Goal: Communication & Community: Answer question/provide support

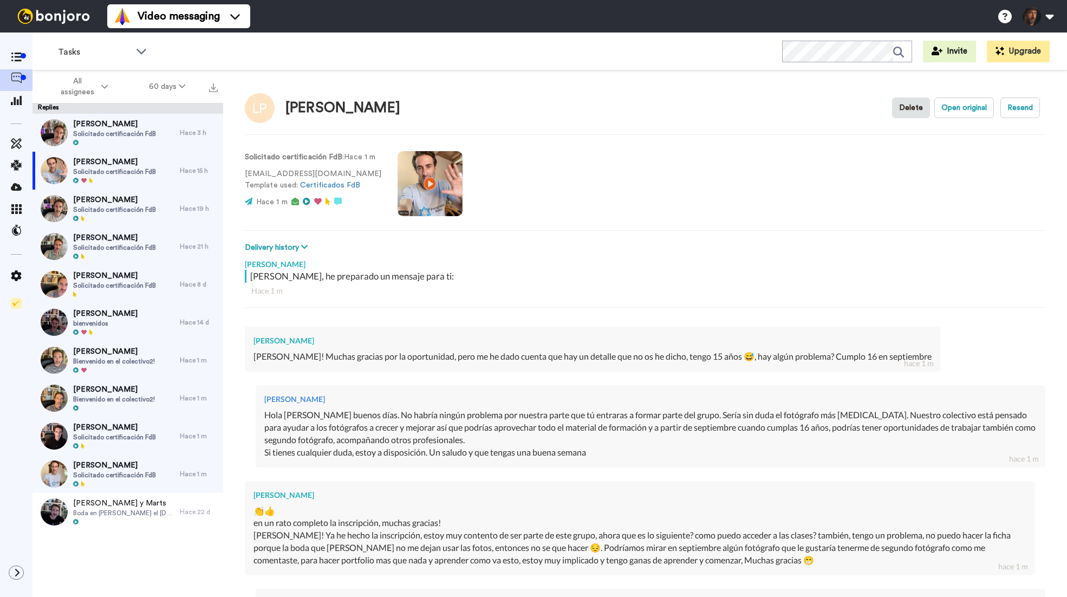
scroll to position [1638, 0]
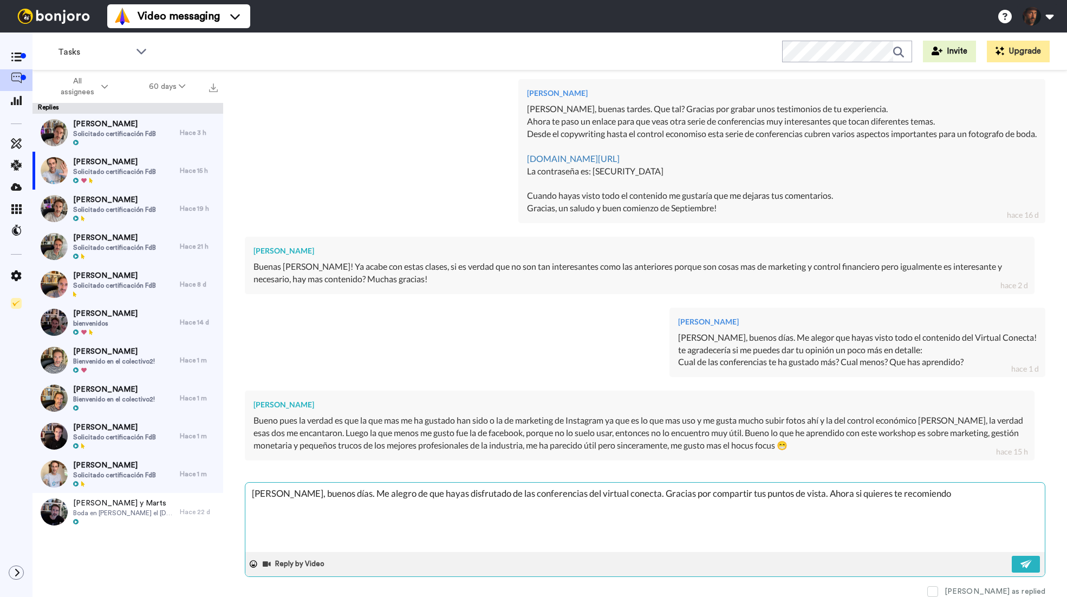
click at [871, 494] on textarea "[PERSON_NAME], buenos días. Me alegro de que hayas disfrutado de las conferenci…" at bounding box center [645, 517] width 800 height 69
type textarea "[PERSON_NAME], buenos días. Me alegro de que hayas disfrutado de las conferenci…"
type textarea "x"
type textarea "[PERSON_NAME], buenos días. Me alegro de que hayas disfrutado de las conferenci…"
type textarea "x"
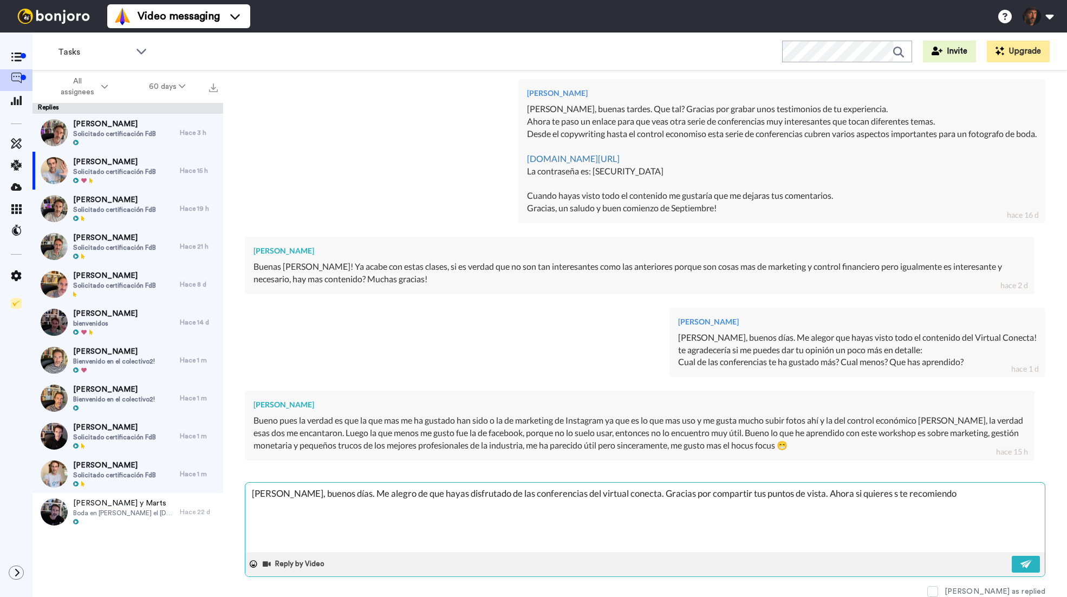
type textarea "[PERSON_NAME], buenos días. Me alegro de que hayas disfrutado de las conferenci…"
type textarea "x"
type textarea "[PERSON_NAME], buenos días. Me alegro de que hayas disfrutado de las conferenci…"
type textarea "x"
type textarea "[PERSON_NAME], buenos días. Me alegro de que hayas disfrutado de las conferenci…"
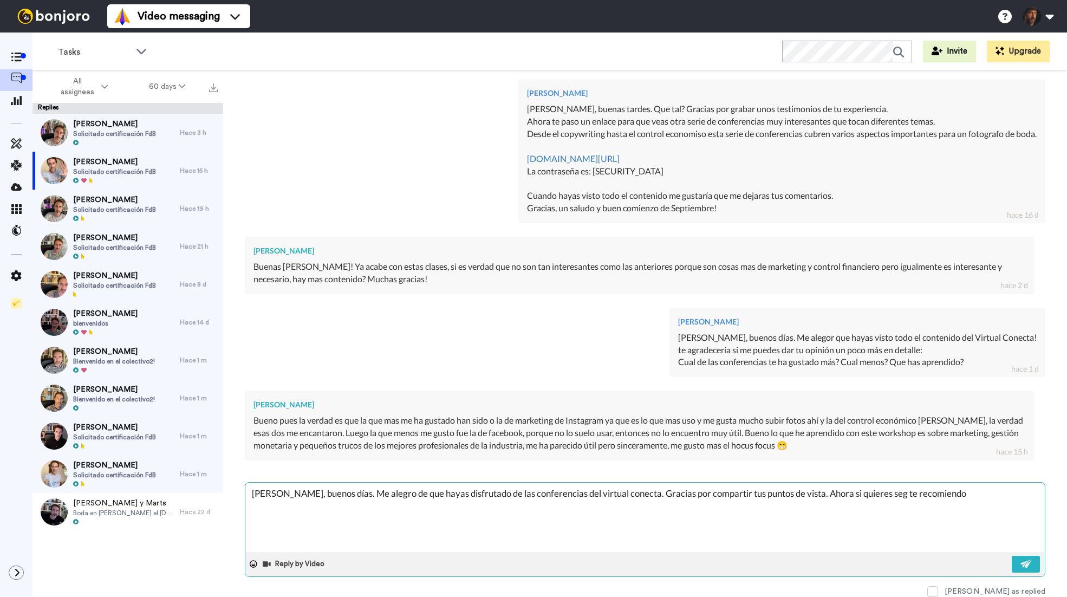
type textarea "x"
type textarea "Hola Lucas, buenos días. Me alegro de que hayas disfrutado de las conferencias …"
type textarea "x"
type textarea "Hola Lucas, buenos días. Me alegro de que hayas disfrutado de las conferencias …"
type textarea "x"
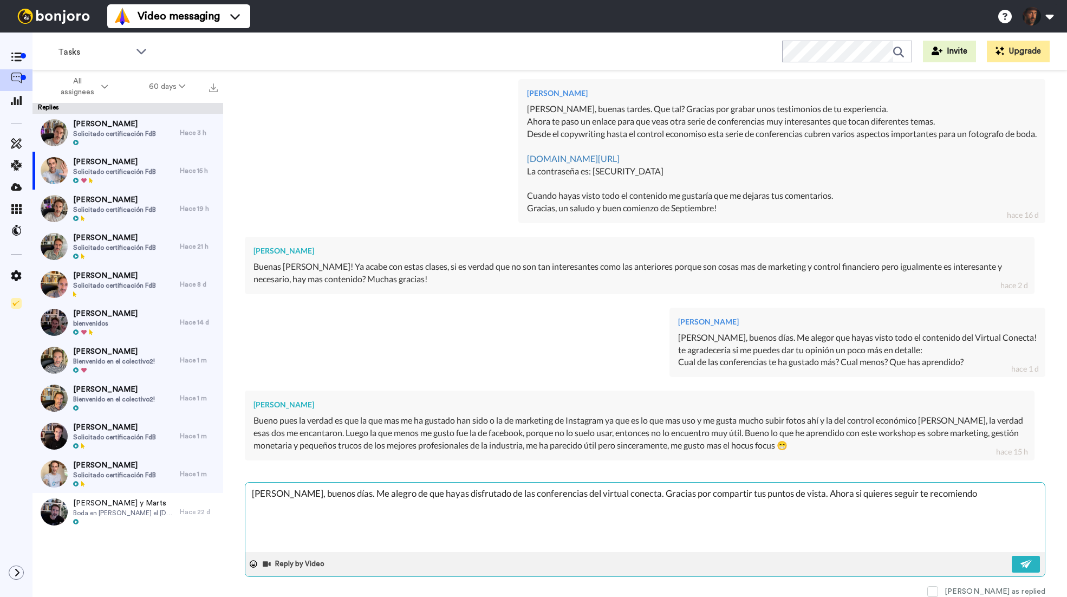
type textarea "Hola Lucas, buenos días. Me alegro de que hayas disfrutado de las conferencias …"
type textarea "x"
type textarea "Hola Lucas, buenos días. Me alegro de que hayas disfrutado de las conferencias …"
type textarea "x"
type textarea "Hola Lucas, buenos días. Me alegro de que hayas disfrutado de las conferencias …"
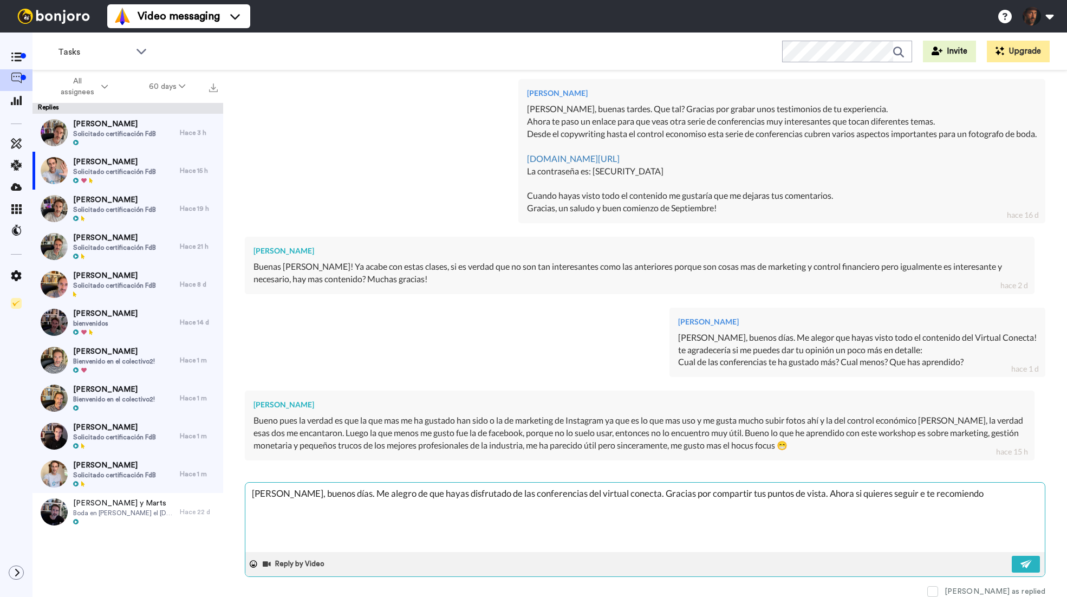
type textarea "x"
type textarea "Hola Lucas, buenos días. Me alegro de que hayas disfrutado de las conferencias …"
type textarea "x"
type textarea "Hola Lucas, buenos días. Me alegro de que hayas disfrutado de las conferencias …"
type textarea "x"
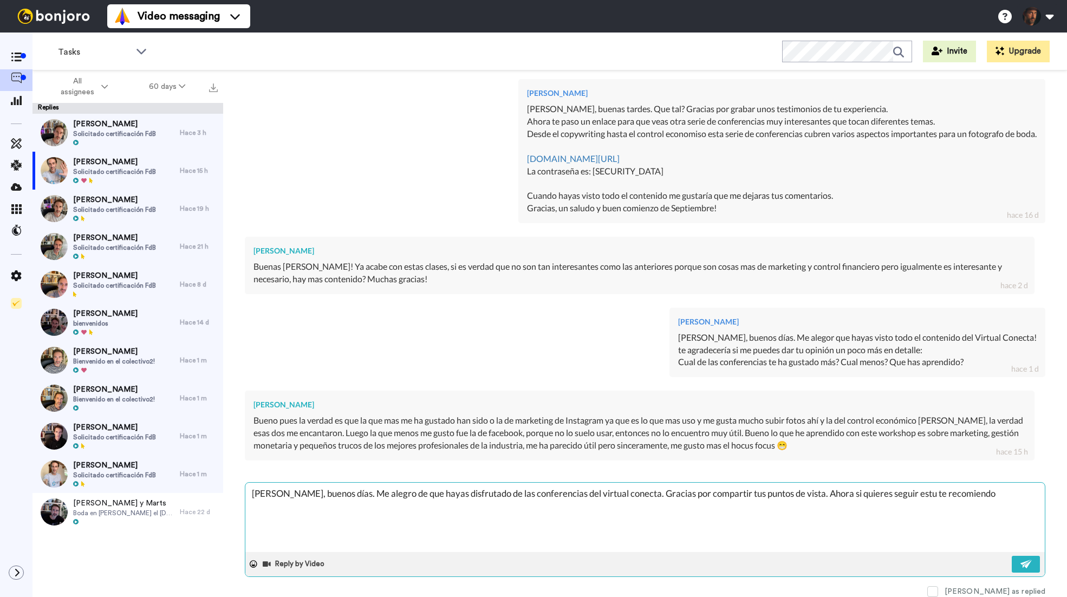
type textarea "Hola Lucas, buenos días. Me alegro de que hayas disfrutado de las conferencias …"
type textarea "x"
type textarea "Hola Lucas, buenos días. Me alegro de que hayas disfrutado de las conferencias …"
type textarea "x"
type textarea "Hola Lucas, buenos días. Me alegro de que hayas disfrutado de las conferencias …"
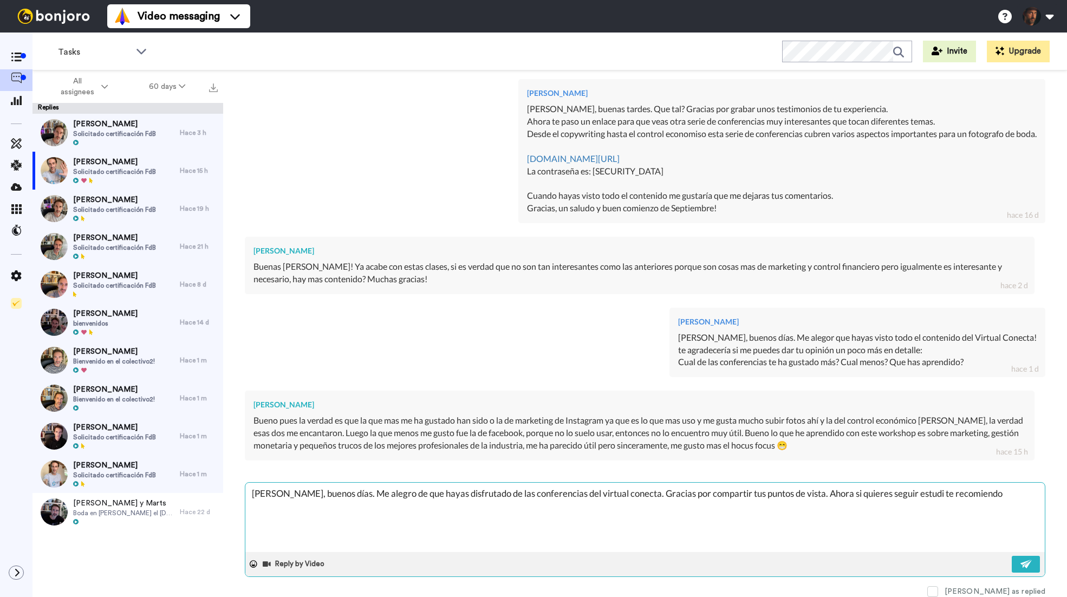
type textarea "x"
type textarea "Hola Lucas, buenos días. Me alegro de que hayas disfrutado de las conferencias …"
type textarea "x"
type textarea "Hola Lucas, buenos días. Me alegro de que hayas disfrutado de las conferencias …"
type textarea "x"
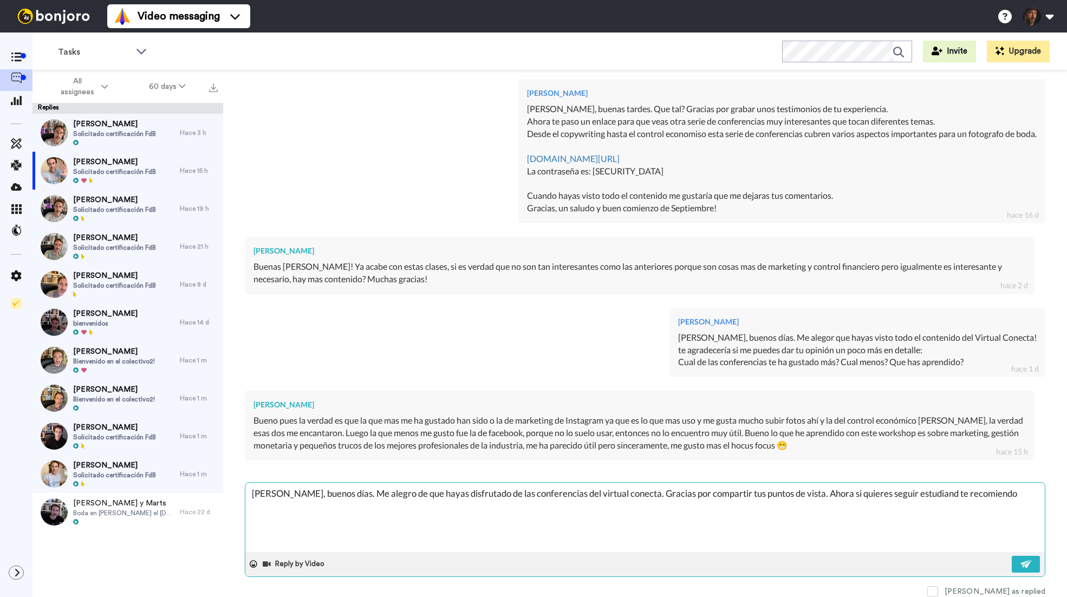
type textarea "Hola Lucas, buenos días. Me alegro de que hayas disfrutado de las conferencias …"
type textarea "x"
type textarea "Hola Lucas, buenos días. Me alegro de que hayas disfrutado de las conferencias …"
type textarea "x"
type textarea "Hola Lucas, buenos días. Me alegro de que hayas disfrutado de las conferencias …"
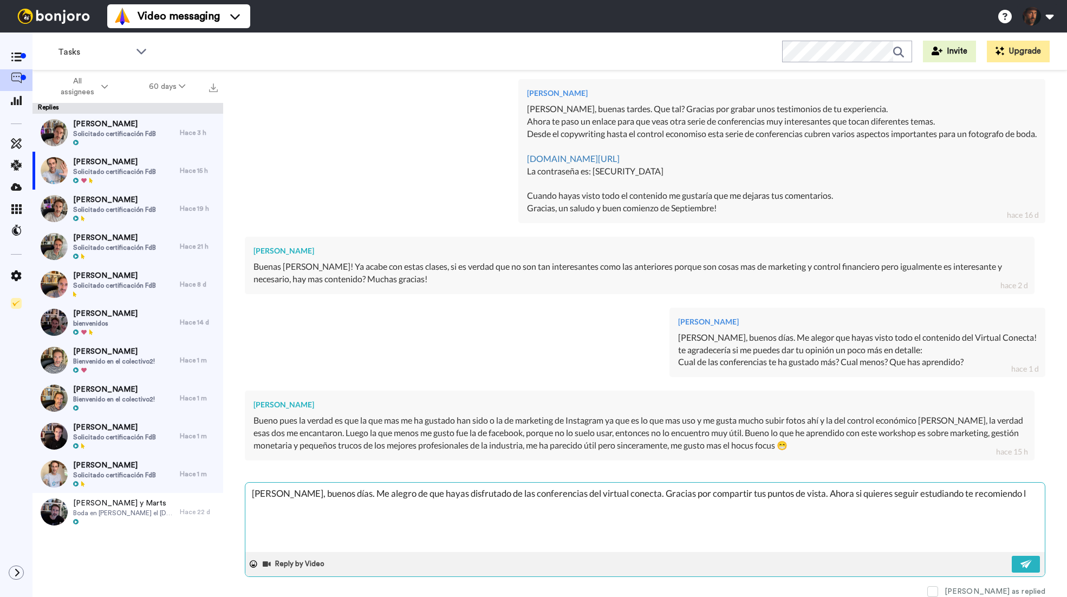
type textarea "x"
type textarea "Hola Lucas, buenos días. Me alegro de que hayas disfrutado de las conferencias …"
type textarea "x"
type textarea "Hola Lucas, buenos días. Me alegro de que hayas disfrutado de las conferencias …"
type textarea "x"
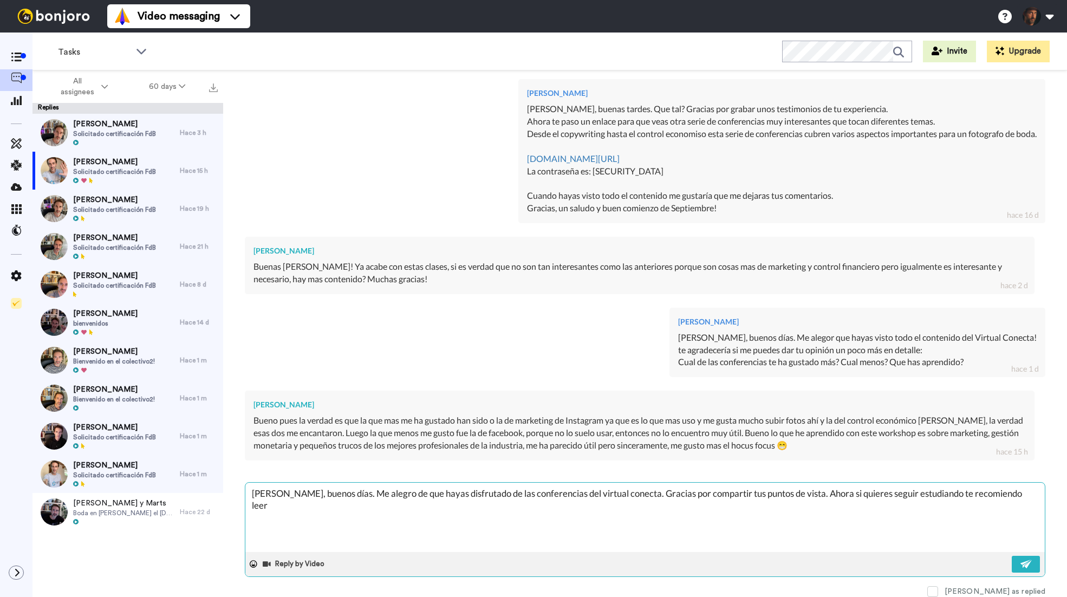
type textarea "Hola Lucas, buenos días. Me alegro de que hayas disfrutado de las conferencias …"
type textarea "x"
type textarea "Hola Lucas, buenos días. Me alegro de que hayas disfrutado de las conferencias …"
type textarea "x"
type textarea "Hola Lucas, buenos días. Me alegro de que hayas disfrutado de las conferencias …"
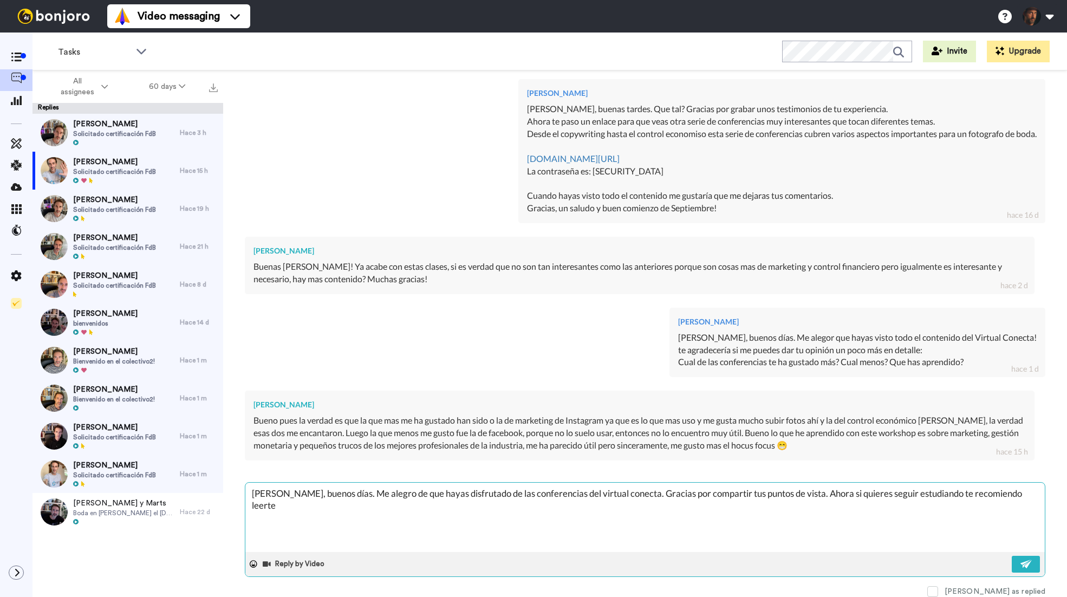
type textarea "x"
type textarea "Hola Lucas, buenos días. Me alegro de que hayas disfrutado de las conferencias …"
type textarea "x"
type textarea "Hola Lucas, buenos días. Me alegro de que hayas disfrutado de las conferencias …"
type textarea "x"
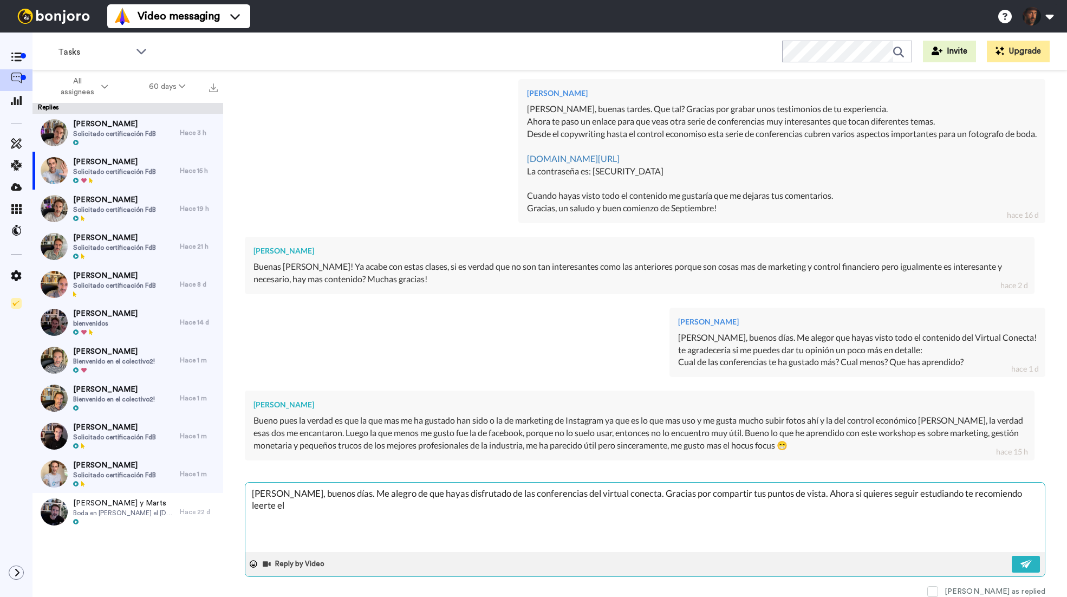
type textarea "Hola Lucas, buenos días. Me alegro de que hayas disfrutado de las conferencias …"
type textarea "x"
type textarea "Hola Lucas, buenos días. Me alegro de que hayas disfrutado de las conferencias …"
type textarea "x"
type textarea "Hola Lucas, buenos días. Me alegro de que hayas disfrutado de las conferencias …"
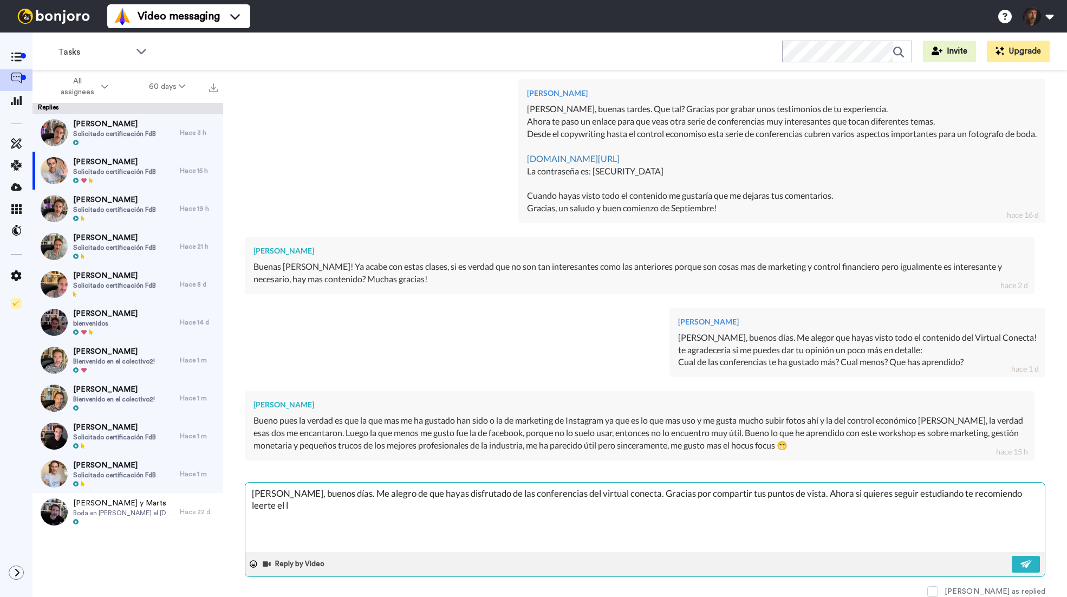
type textarea "x"
type textarea "Hola Lucas, buenos días. Me alegro de que hayas disfrutado de las conferencias …"
type textarea "x"
type textarea "Hola Lucas, buenos días. Me alegro de que hayas disfrutado de las conferencias …"
type textarea "x"
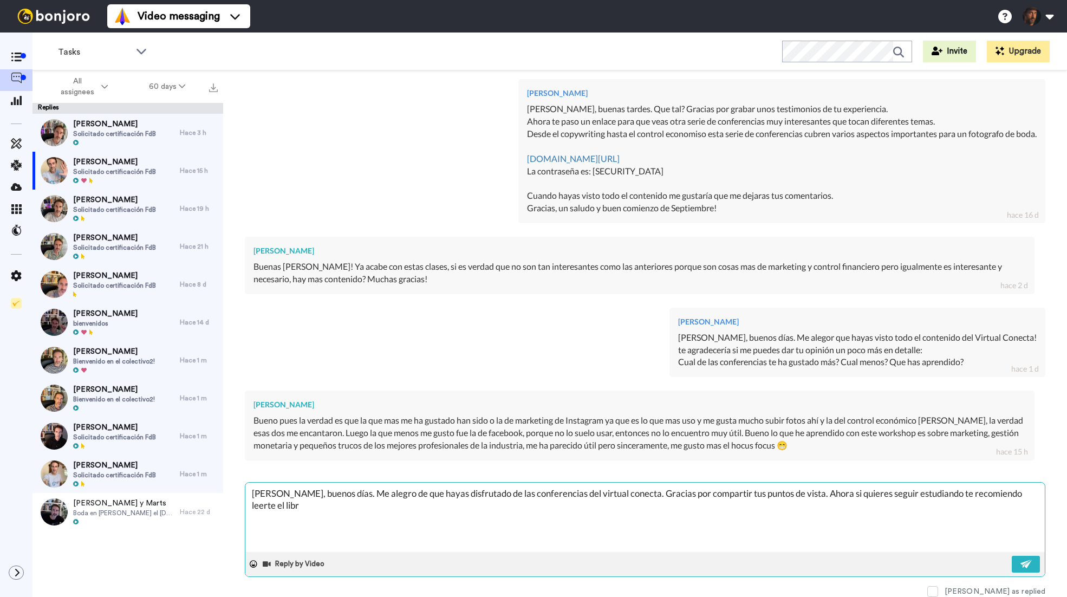
type textarea "Hola Lucas, buenos días. Me alegro de que hayas disfrutado de las conferencias …"
type textarea "x"
type textarea "Hola Lucas, buenos días. Me alegro de que hayas disfrutado de las conferencias …"
type textarea "x"
type textarea "Hola Lucas, buenos días. Me alegro de que hayas disfrutado de las conferencias …"
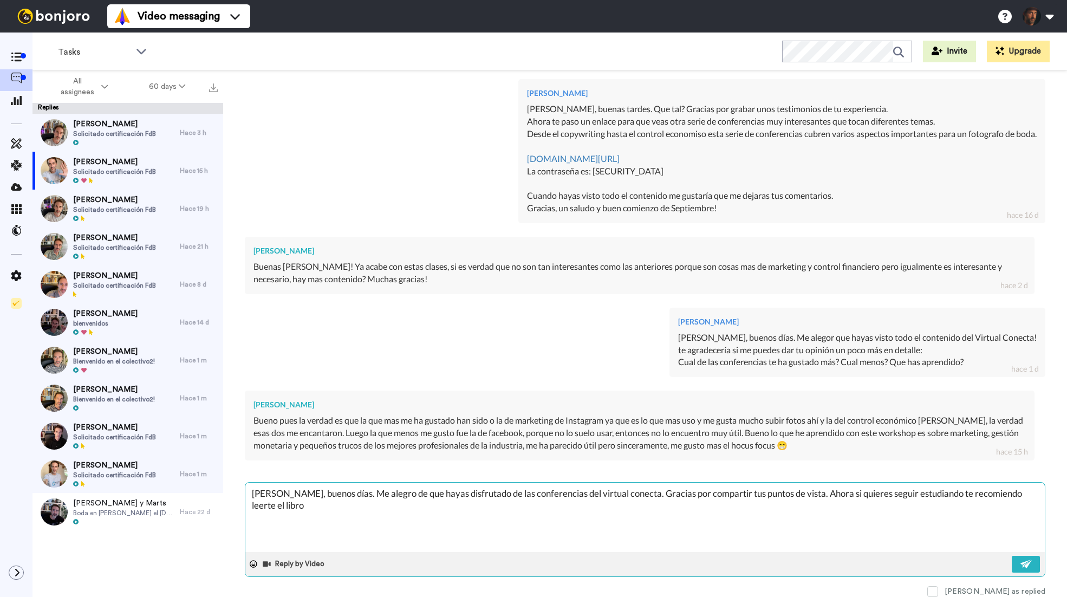
type textarea "x"
type textarea "Hola Lucas, buenos días. Me alegro de que hayas disfrutado de las conferencias …"
type textarea "x"
type textarea "Hola Lucas, buenos días. Me alegro de que hayas disfrutado de las conferencias …"
type textarea "x"
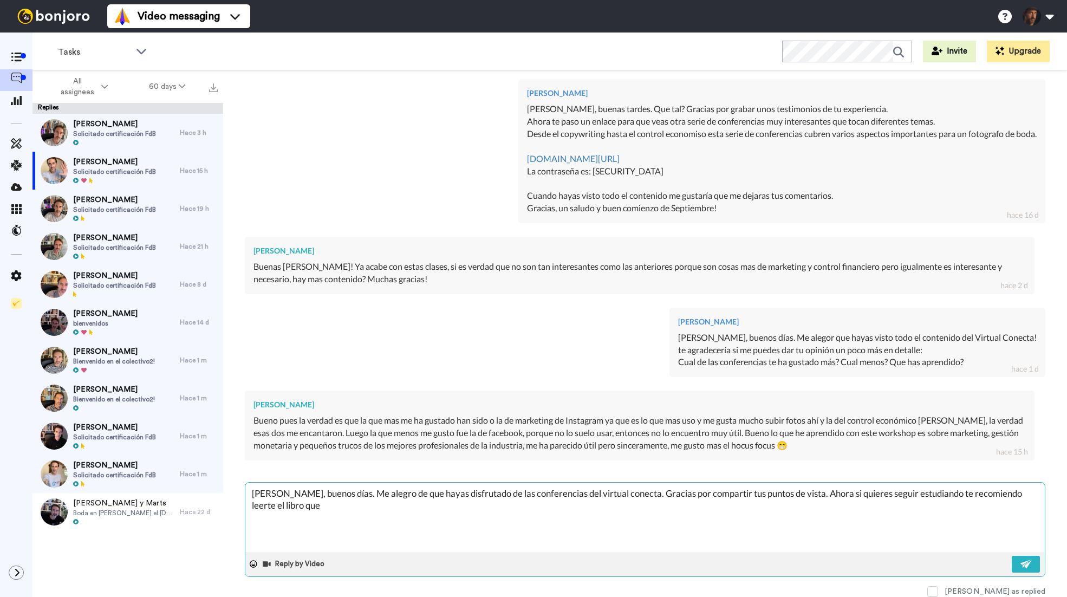
type textarea "Hola Lucas, buenos días. Me alegro de que hayas disfrutado de las conferencias …"
type textarea "x"
type textarea "Hola Lucas, buenos días. Me alegro de que hayas disfrutado de las conferencias …"
type textarea "x"
type textarea "Hola Lucas, buenos días. Me alegro de que hayas disfrutado de las conferencias …"
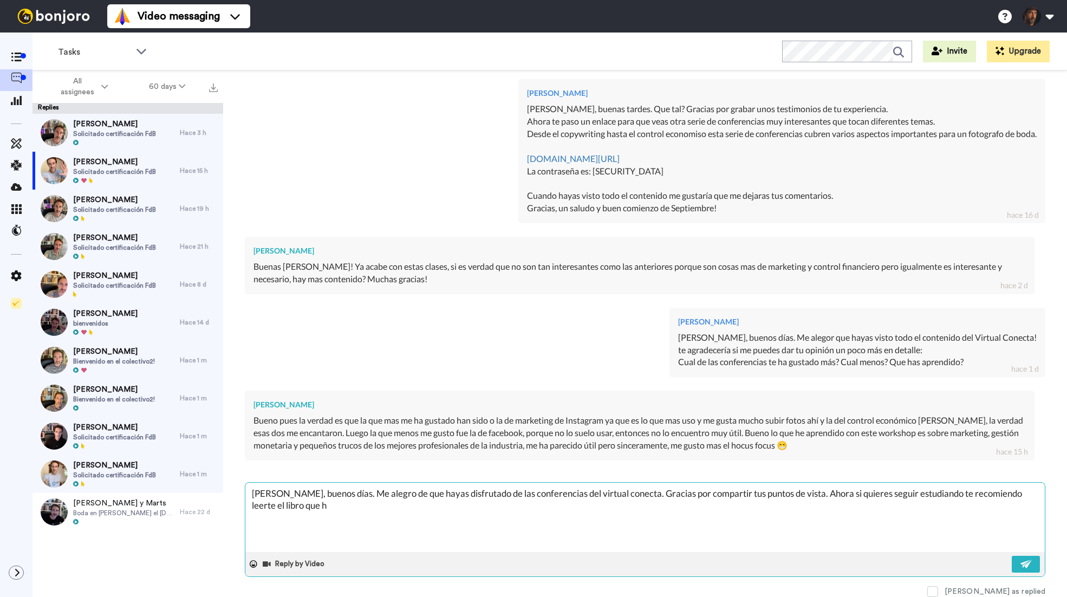
type textarea "x"
type textarea "Hola Lucas, buenos días. Me alegro de que hayas disfrutado de las conferencias …"
type textarea "x"
type textarea "Hola Lucas, buenos días. Me alegro de que hayas disfrutado de las conferencias …"
type textarea "x"
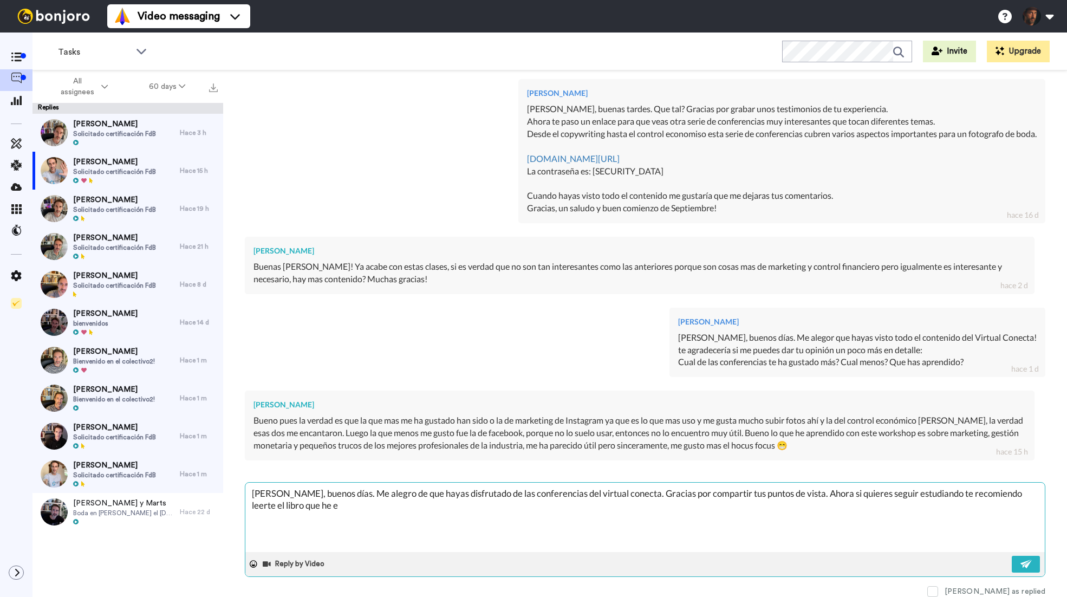
type textarea "Hola Lucas, buenos días. Me alegro de que hayas disfrutado de las conferencias …"
type textarea "x"
type textarea "Hola Lucas, buenos días. Me alegro de que hayas disfrutado de las conferencias …"
type textarea "x"
type textarea "Hola Lucas, buenos días. Me alegro de que hayas disfrutado de las conferencias …"
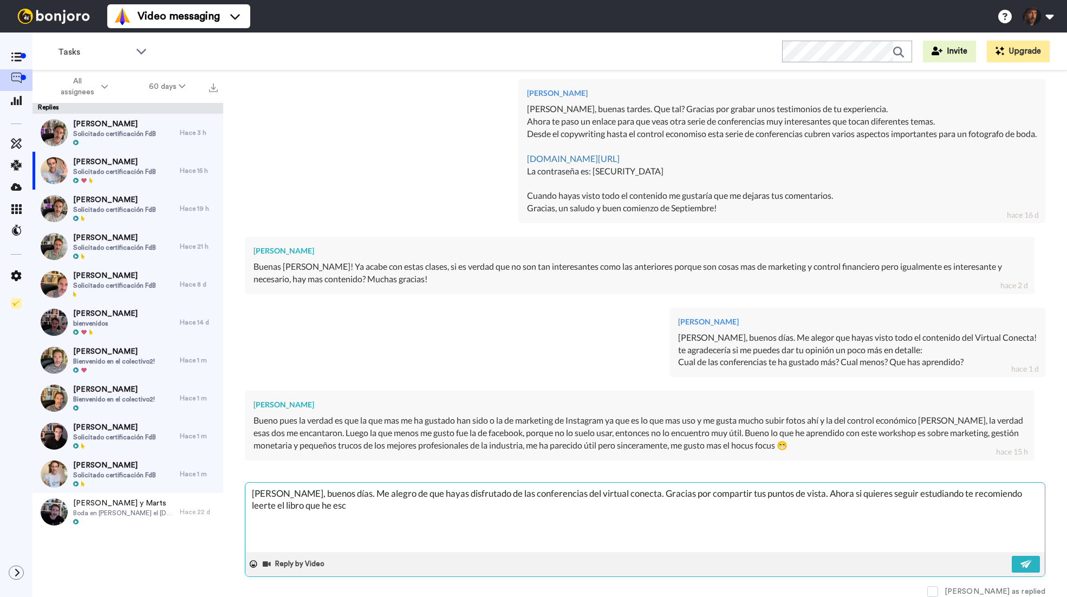
type textarea "x"
type textarea "Hola Lucas, buenos días. Me alegro de que hayas disfrutado de las conferencias …"
type textarea "x"
type textarea "Hola Lucas, buenos días. Me alegro de que hayas disfrutado de las conferencias …"
type textarea "x"
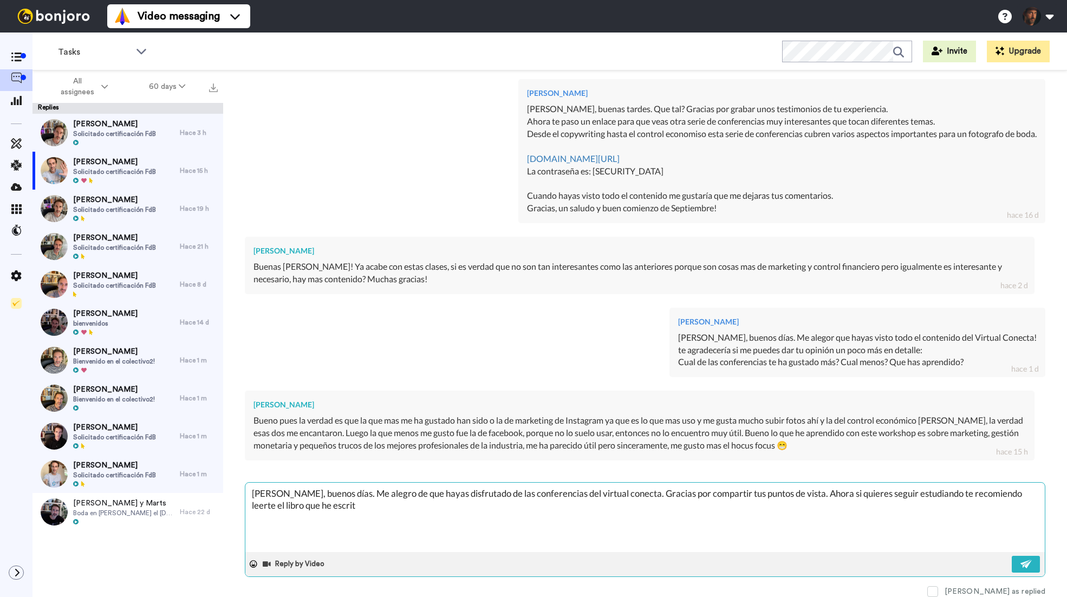
type textarea "Hola Lucas, buenos días. Me alegro de que hayas disfrutado de las conferencias …"
type textarea "x"
type textarea "Hola Lucas, buenos días. Me alegro de que hayas disfrutado de las conferencias …"
type textarea "x"
type textarea "Hola Lucas, buenos días. Me alegro de que hayas disfrutado de las conferencias …"
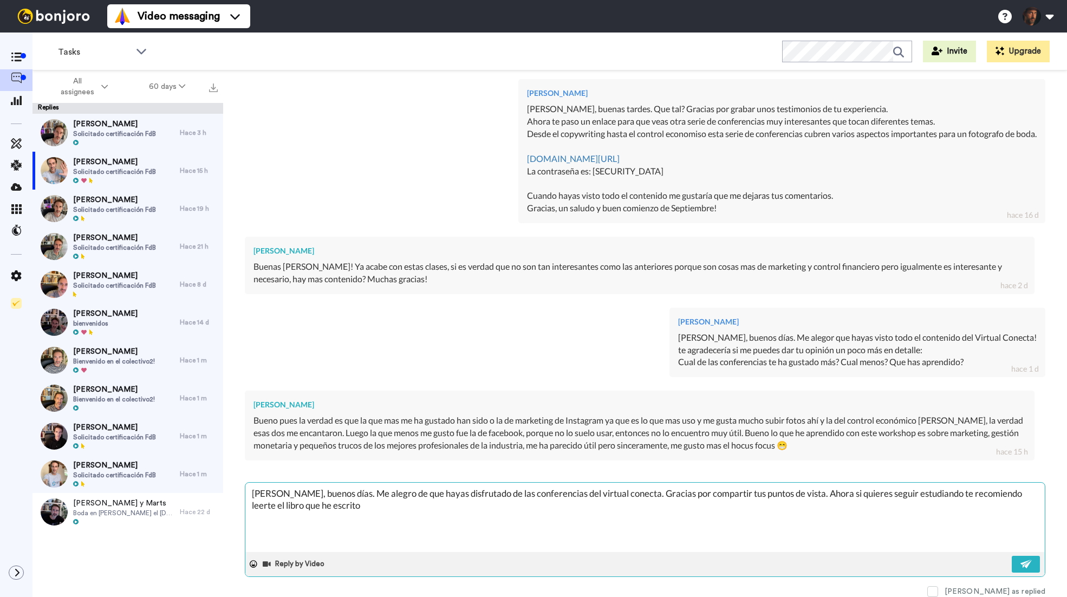
type textarea "x"
type textarea "Hola Lucas, buenos días. Me alegro de que hayas disfrutado de las conferencias …"
type textarea "x"
type textarea "Hola Lucas, buenos días. Me alegro de que hayas disfrutado de las conferencias …"
type textarea "x"
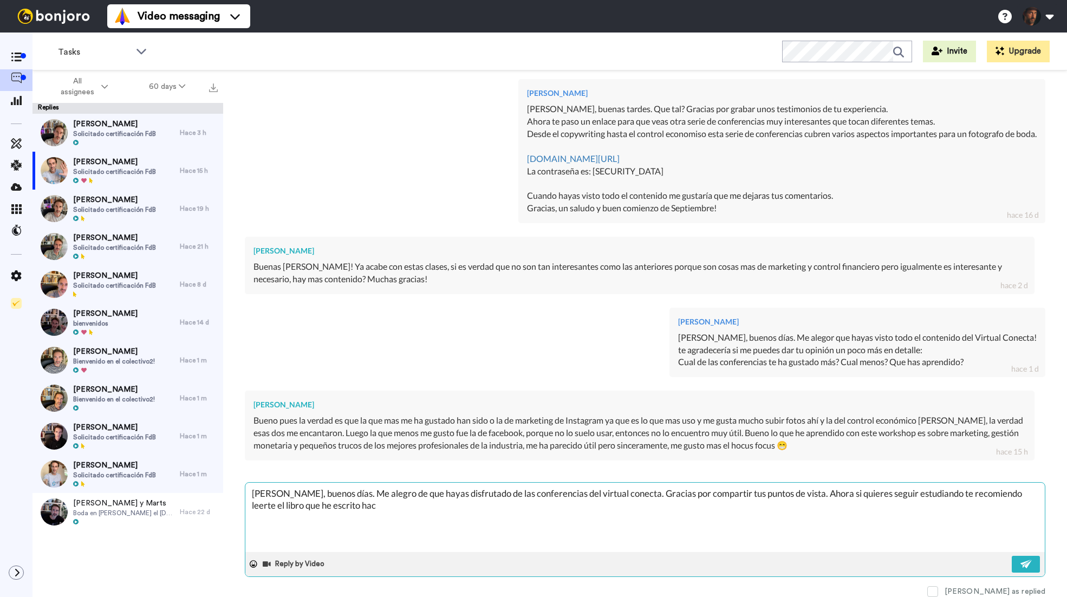
type textarea "Hola Lucas, buenos días. Me alegro de que hayas disfrutado de las conferencias …"
type textarea "x"
type textarea "Hola Lucas, buenos días. Me alegro de que hayas disfrutado de las conferencias …"
type textarea "x"
type textarea "Hola Lucas, buenos días. Me alegro de que hayas disfrutado de las conferencias …"
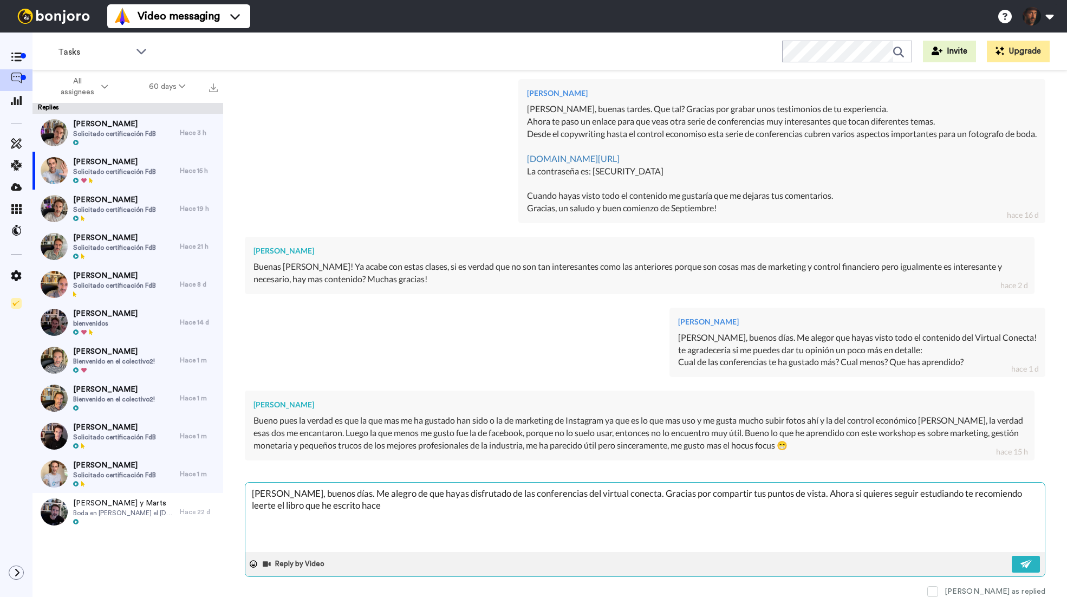
type textarea "x"
type textarea "Hola Lucas, buenos días. Me alegro de que hayas disfrutado de las conferencias …"
type textarea "x"
type textarea "Hola Lucas, buenos días. Me alegro de que hayas disfrutado de las conferencias …"
type textarea "x"
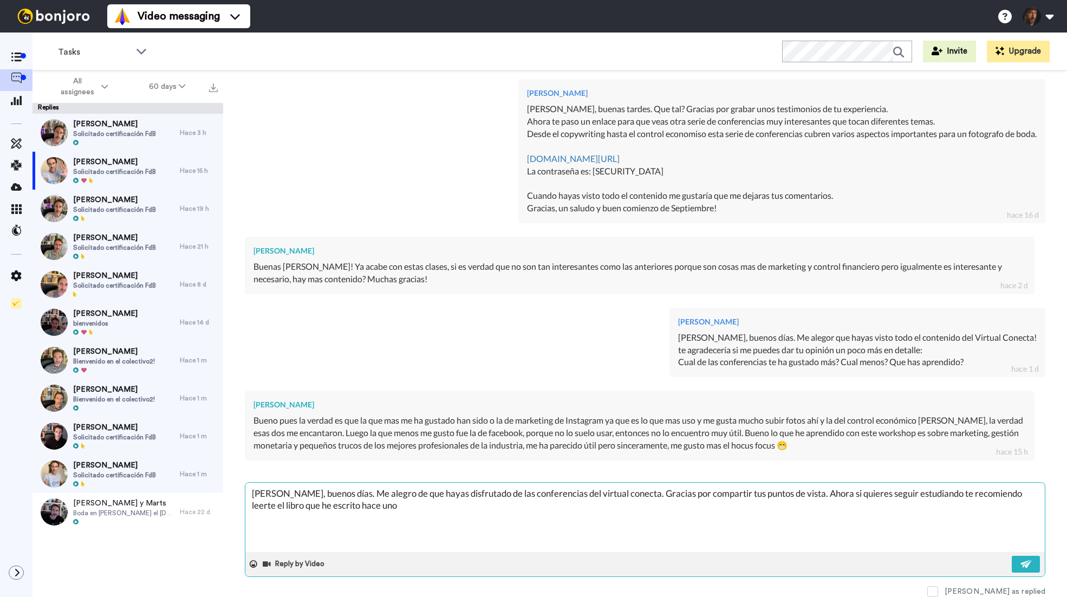
type textarea "Hola Lucas, buenos días. Me alegro de que hayas disfrutado de las conferencias …"
type textarea "x"
type textarea "Hola Lucas, buenos días. Me alegro de que hayas disfrutado de las conferencias …"
type textarea "x"
type textarea "Hola Lucas, buenos días. Me alegro de que hayas disfrutado de las conferencias …"
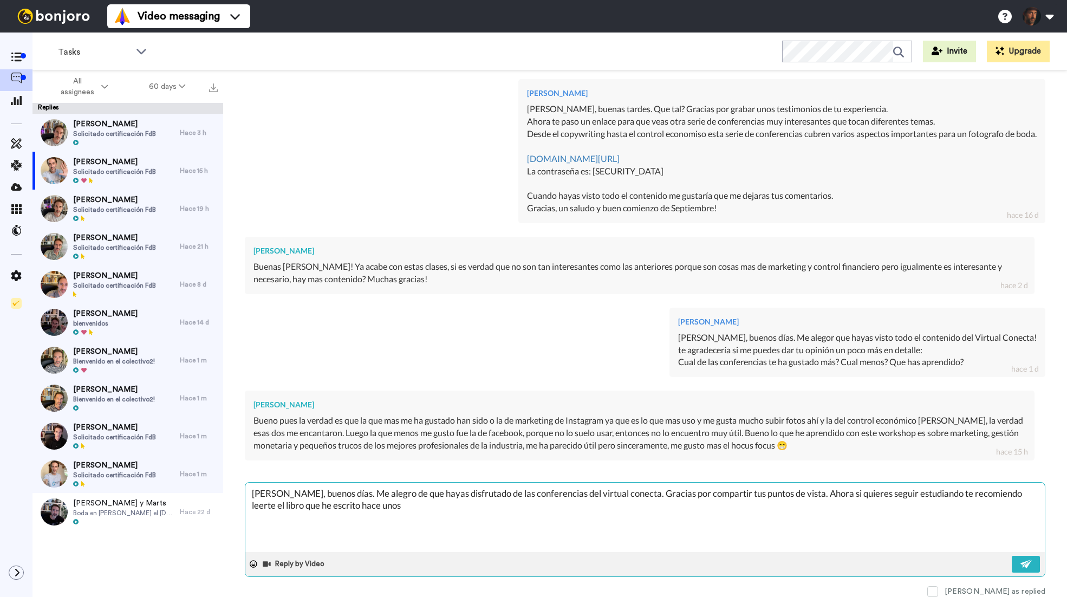
type textarea "x"
type textarea "Hola Lucas, buenos días. Me alegro de que hayas disfrutado de las conferencias …"
type textarea "x"
type textarea "Hola Lucas, buenos días. Me alegro de que hayas disfrutado de las conferencias …"
type textarea "x"
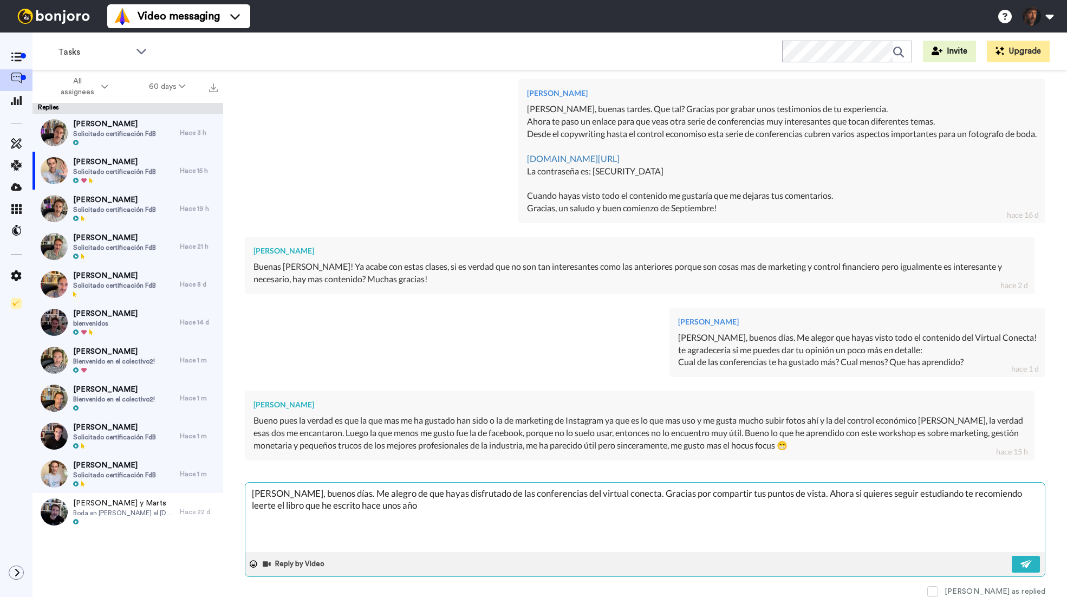
type textarea "Hola Lucas, buenos días. Me alegro de que hayas disfrutado de las conferencias …"
type textarea "x"
type textarea "Hola Lucas, buenos días. Me alegro de que hayas disfrutado de las conferencias …"
type textarea "x"
type textarea "Hola Lucas, buenos días. Me alegro de que hayas disfrutado de las conferencias …"
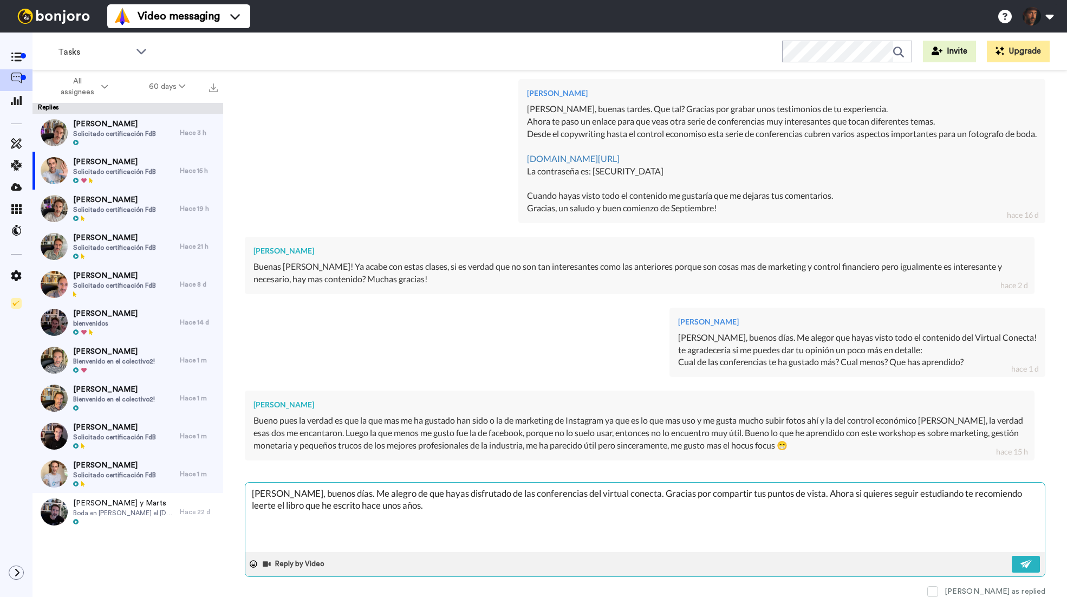
type textarea "x"
type textarea "Hola Lucas, buenos días. Me alegro de que hayas disfrutado de las conferencias …"
type textarea "x"
type textarea "Hola Lucas, buenos días. Me alegro de que hayas disfrutado de las conferencias …"
type textarea "x"
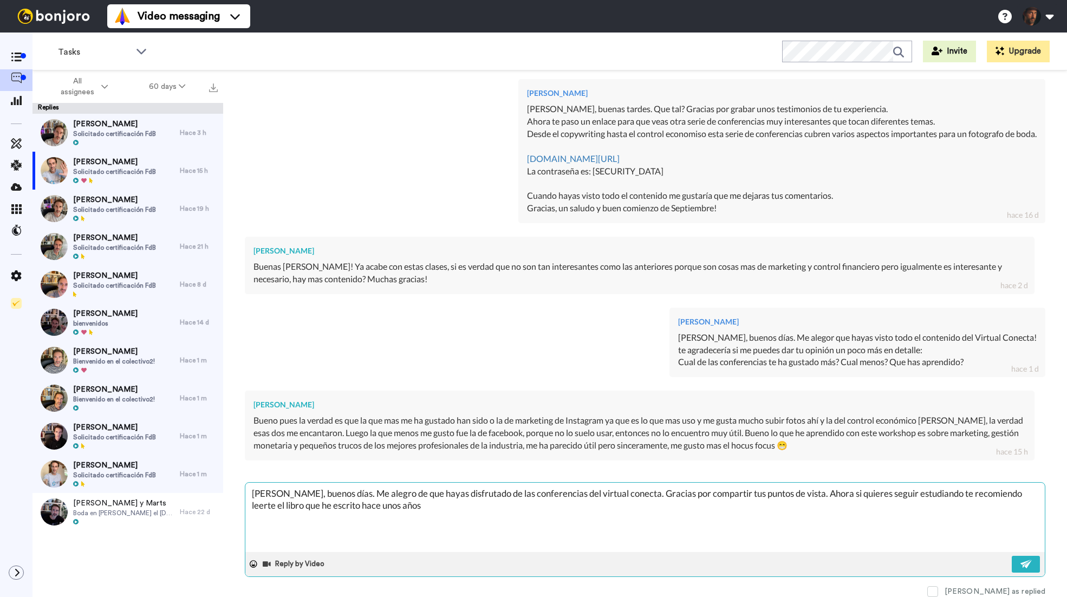
type textarea "Hola Lucas, buenos días. Me alegro de que hayas disfrutado de las conferencias …"
type textarea "x"
type textarea "Hola Lucas, buenos días. Me alegro de que hayas disfrutado de las conferencias …"
type textarea "x"
type textarea "Hola Lucas, buenos días. Me alegro de que hayas disfrutado de las conferencias …"
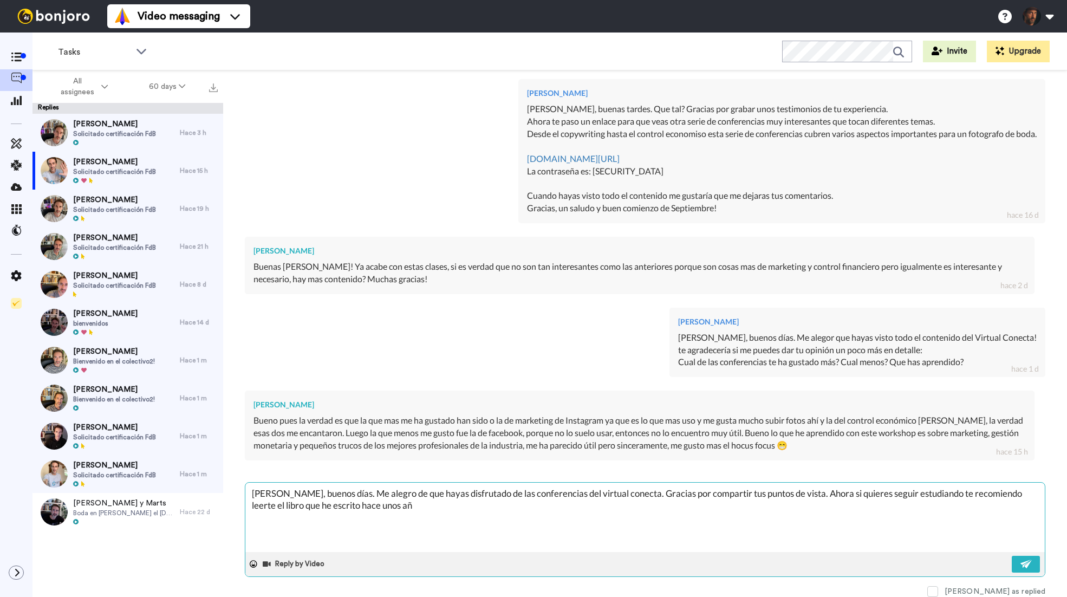
type textarea "x"
type textarea "Hola Lucas, buenos días. Me alegro de que hayas disfrutado de las conferencias …"
type textarea "x"
type textarea "Hola Lucas, buenos días. Me alegro de que hayas disfrutado de las conferencias …"
type textarea "x"
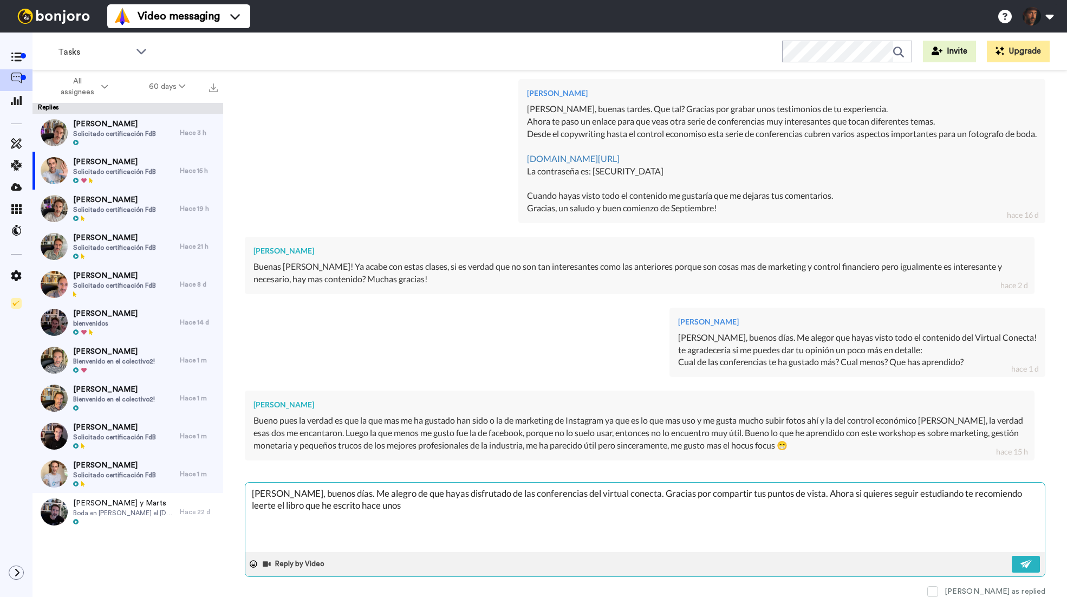
type textarea "Hola Lucas, buenos días. Me alegro de que hayas disfrutado de las conferencias …"
type textarea "x"
type textarea "Hola Lucas, buenos días. Me alegro de que hayas disfrutado de las conferencias …"
type textarea "x"
type textarea "Hola Lucas, buenos días. Me alegro de que hayas disfrutado de las conferencias …"
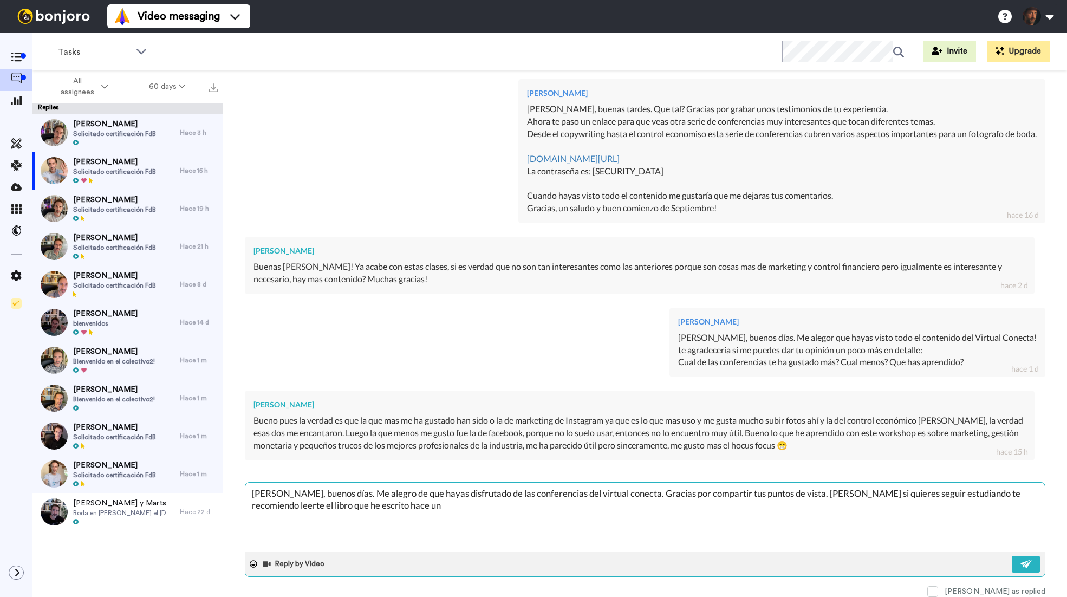
type textarea "x"
type textarea "Hola Lucas, buenos días. Me alegro de que hayas disfrutado de las conferencias …"
type textarea "x"
type textarea "Hola Lucas, buenos días. Me alegro de que hayas disfrutado de las conferencias …"
type textarea "x"
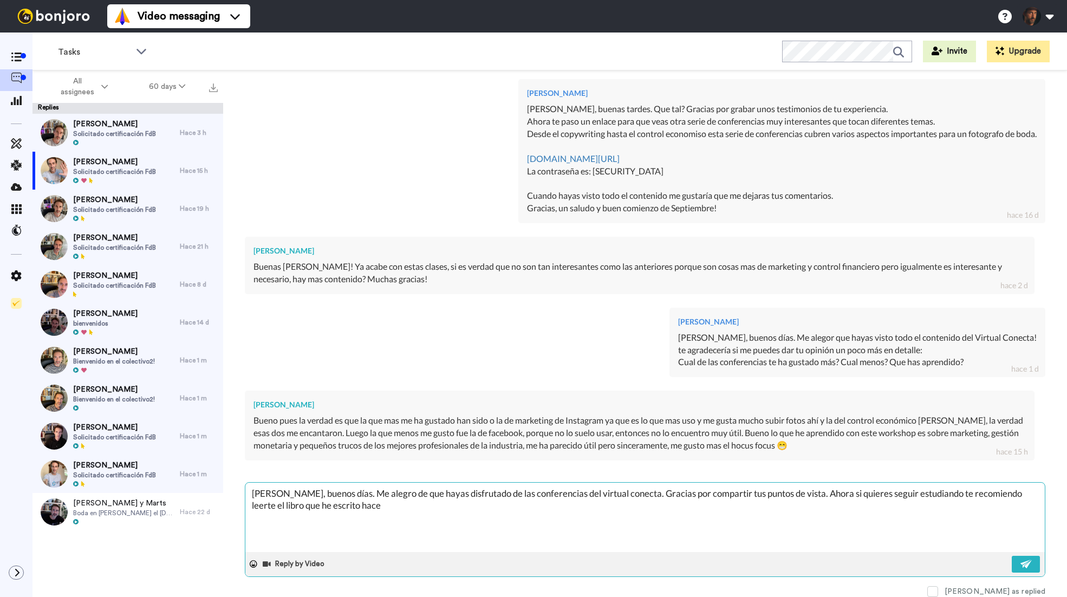
type textarea "Hola Lucas, buenos días. Me alegro de que hayas disfrutado de las conferencias …"
type textarea "x"
type textarea "Hola Lucas, buenos días. Me alegro de que hayas disfrutado de las conferencias …"
type textarea "x"
type textarea "Hola Lucas, buenos días. Me alegro de que hayas disfrutado de las conferencias …"
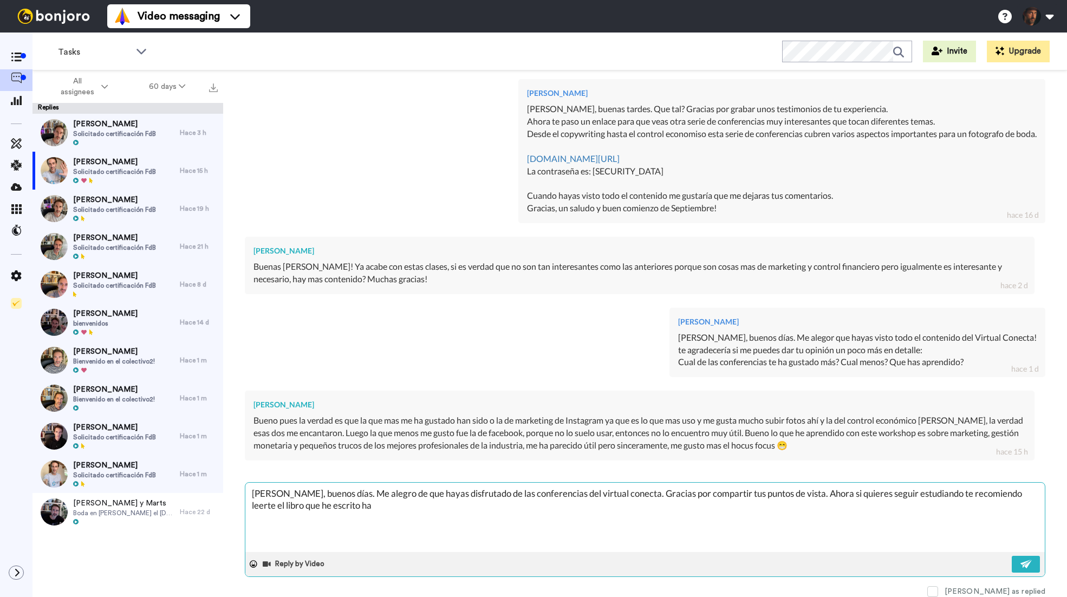
type textarea "x"
type textarea "Hola Lucas, buenos días. Me alegro de que hayas disfrutado de las conferencias …"
type textarea "x"
type textarea "Hola Lucas, buenos días. Me alegro de que hayas disfrutado de las conferencias …"
type textarea "x"
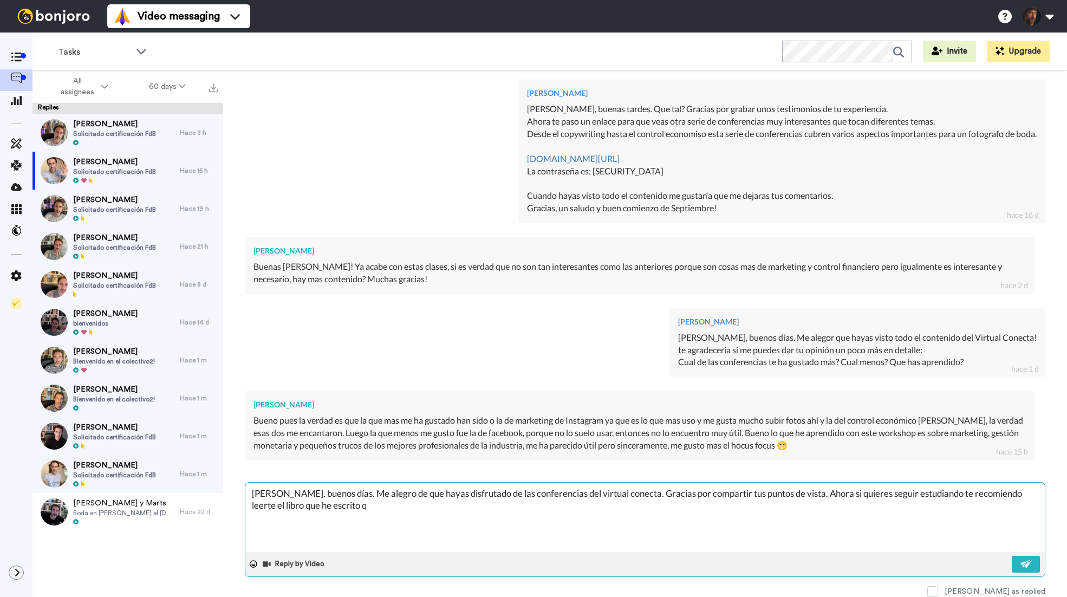
type textarea "Hola Lucas, buenos días. Me alegro de que hayas disfrutado de las conferencias …"
type textarea "x"
type textarea "Hola Lucas, buenos días. Me alegro de que hayas disfrutado de las conferencias …"
type textarea "x"
type textarea "Hola Lucas, buenos días. Me alegro de que hayas disfrutado de las conferencias …"
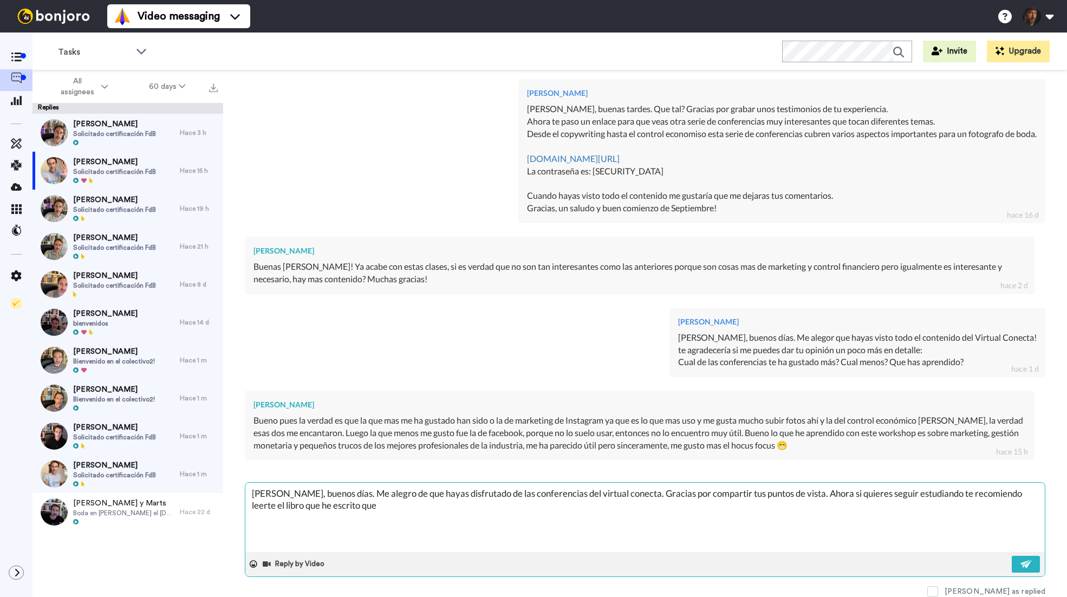
type textarea "x"
type textarea "Hola Lucas, buenos días. Me alegro de que hayas disfrutado de las conferencias …"
type textarea "x"
type textarea "Hola Lucas, buenos días. Me alegro de que hayas disfrutado de las conferencias …"
type textarea "x"
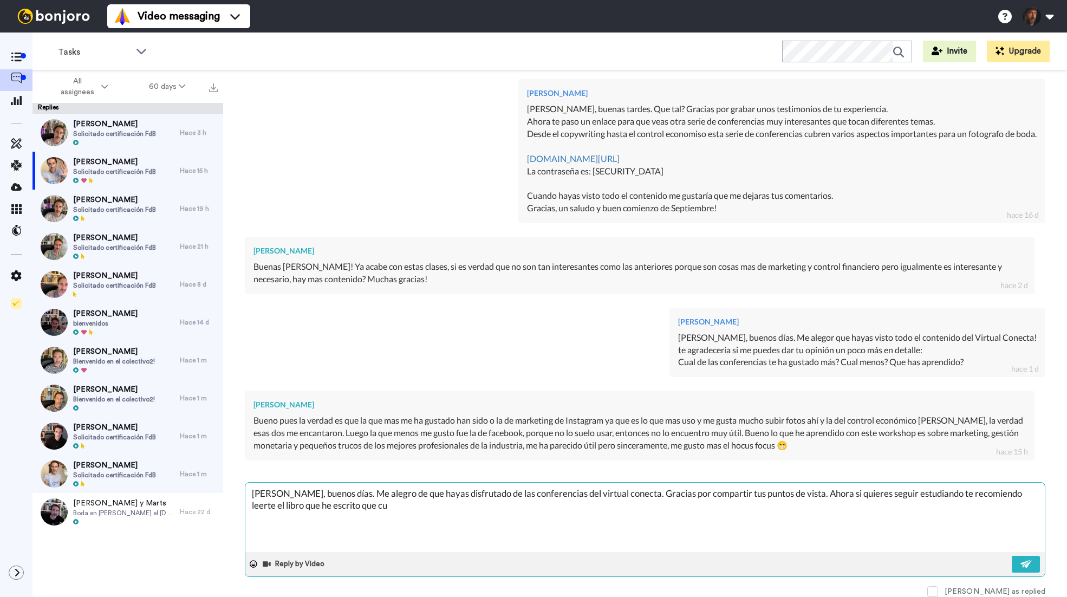
type textarea "Hola Lucas, buenos días. Me alegro de que hayas disfrutado de las conferencias …"
type textarea "x"
type textarea "Hola Lucas, buenos días. Me alegro de que hayas disfrutado de las conferencias …"
type textarea "x"
type textarea "Hola Lucas, buenos días. Me alegro de que hayas disfrutado de las conferencias …"
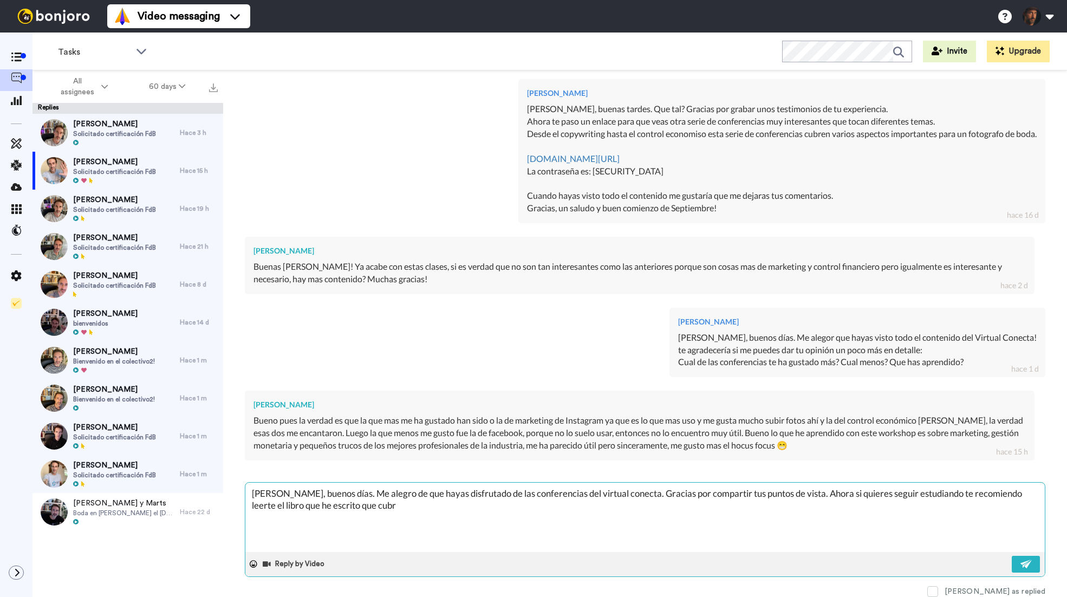
type textarea "x"
type textarea "Hola Lucas, buenos días. Me alegro de que hayas disfrutado de las conferencias …"
type textarea "x"
type textarea "Hola Lucas, buenos días. Me alegro de que hayas disfrutado de las conferencias …"
type textarea "x"
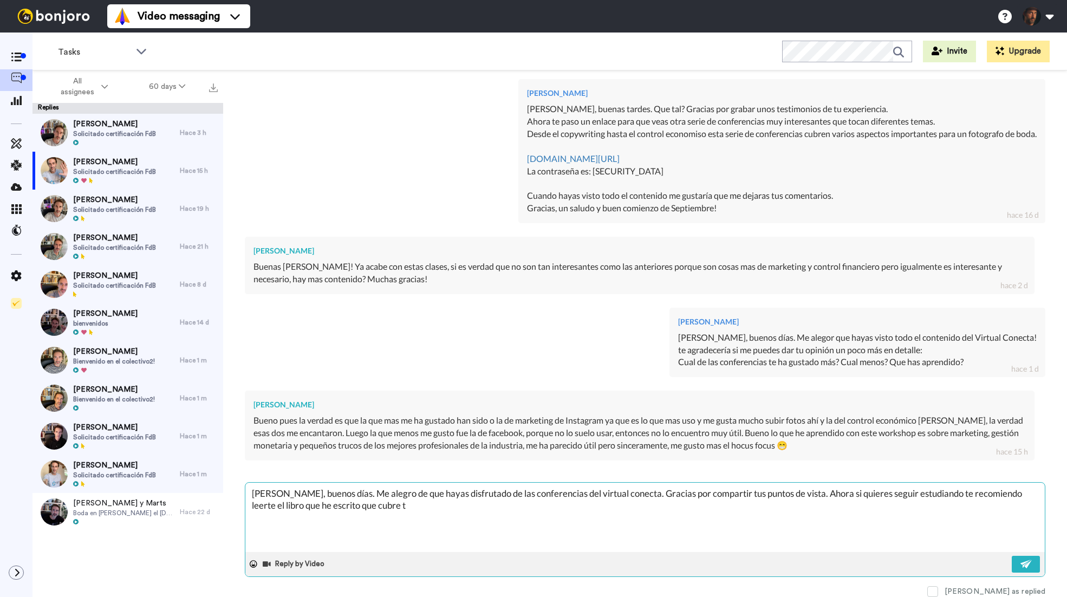
type textarea "Hola Lucas, buenos días. Me alegro de que hayas disfrutado de las conferencias …"
type textarea "x"
type textarea "Hola Lucas, buenos días. Me alegro de que hayas disfrutado de las conferencias …"
type textarea "x"
type textarea "Hola Lucas, buenos días. Me alegro de que hayas disfrutado de las conferencias …"
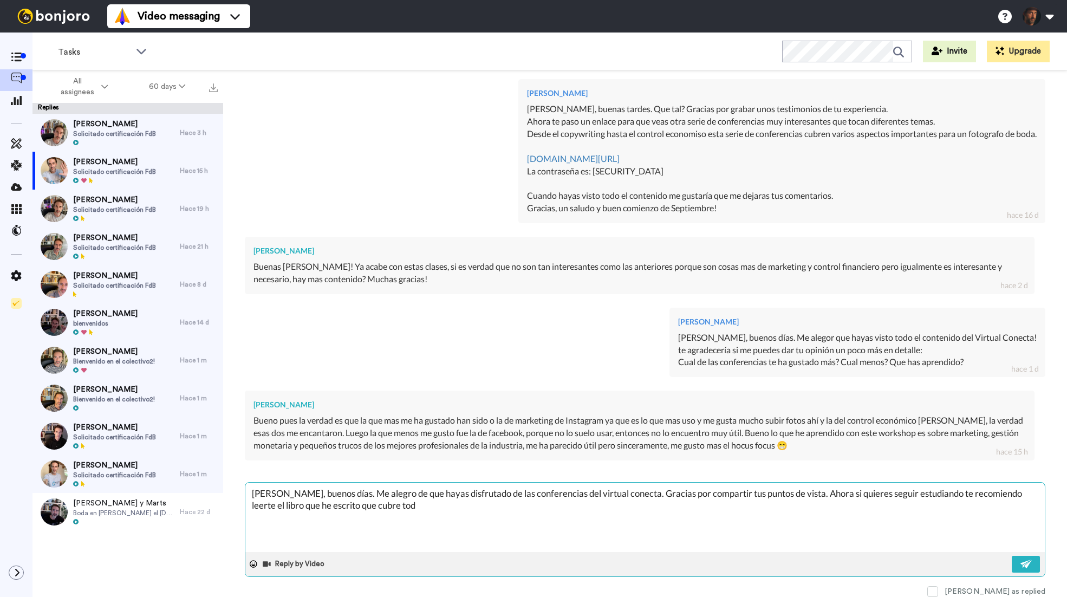
type textarea "x"
type textarea "Hola Lucas, buenos días. Me alegro de que hayas disfrutado de las conferencias …"
type textarea "x"
type textarea "Hola Lucas, buenos días. Me alegro de que hayas disfrutado de las conferencias …"
type textarea "x"
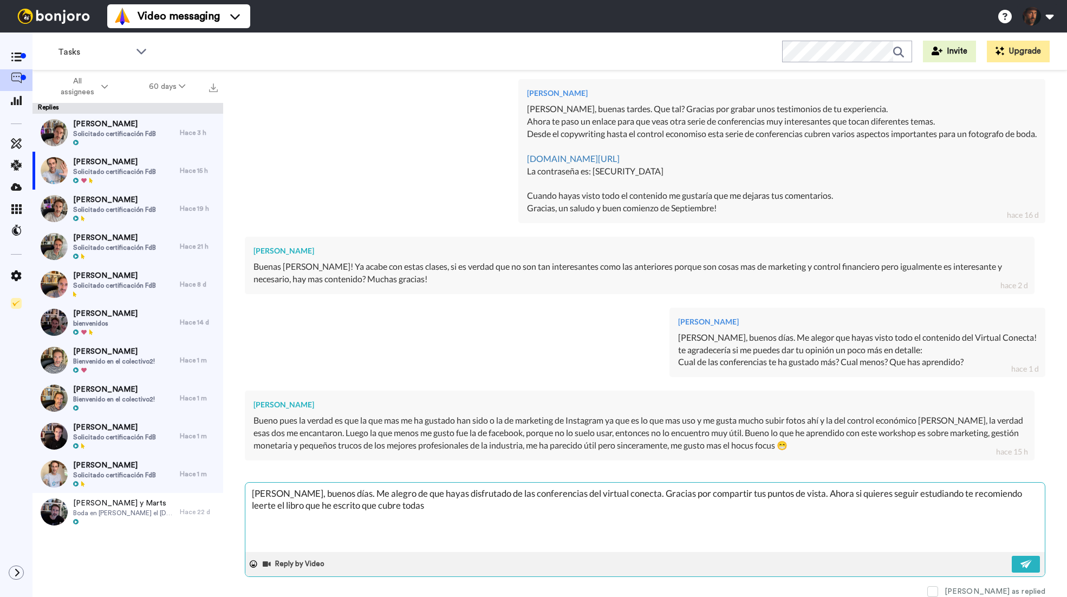
type textarea "Hola Lucas, buenos días. Me alegro de que hayas disfrutado de las conferencias …"
type textarea "x"
type textarea "Hola Lucas, buenos días. Me alegro de que hayas disfrutado de las conferencias …"
type textarea "x"
type textarea "Hola Lucas, buenos días. Me alegro de que hayas disfrutado de las conferencias …"
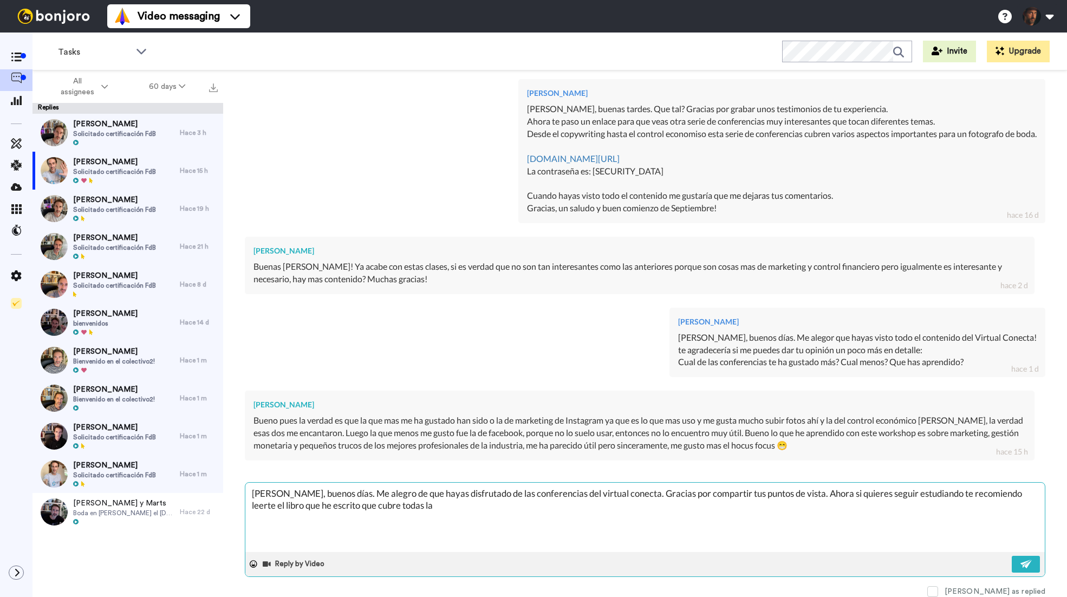
type textarea "x"
click at [775, 507] on textarea "Hola Lucas, buenos días. Me alegro de que hayas disfrutado de las conferencias …" at bounding box center [645, 517] width 800 height 69
paste textarea "SHMSG5S8QC"
paste textarea "https://payhip.com/b/r07q"
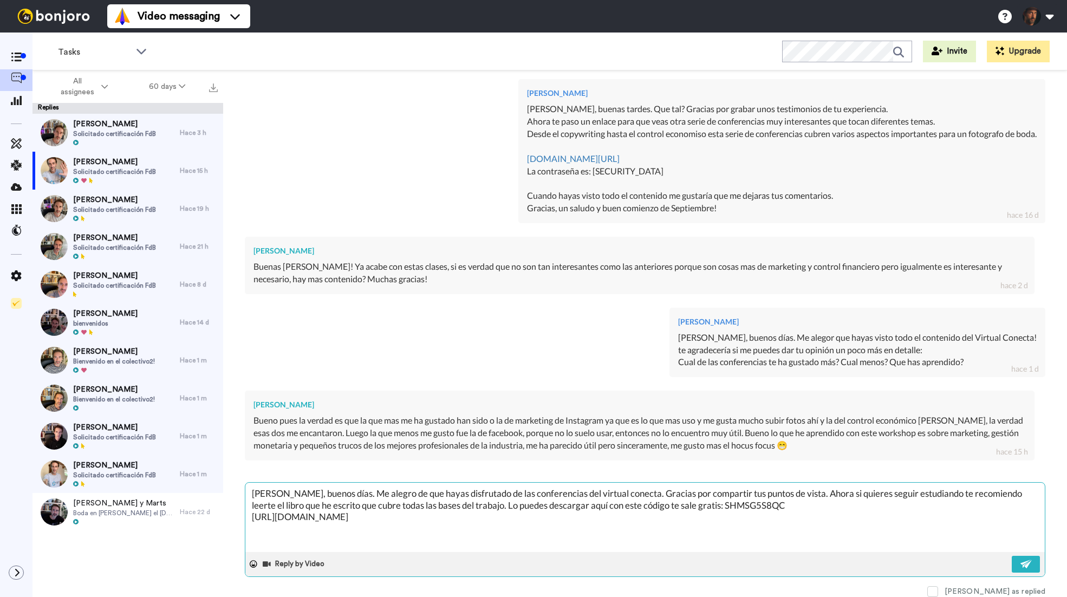
click at [349, 494] on textarea "Hola Lucas, buenos días. Me alegro de que hayas disfrutado de las conferencias …" at bounding box center [645, 517] width 800 height 69
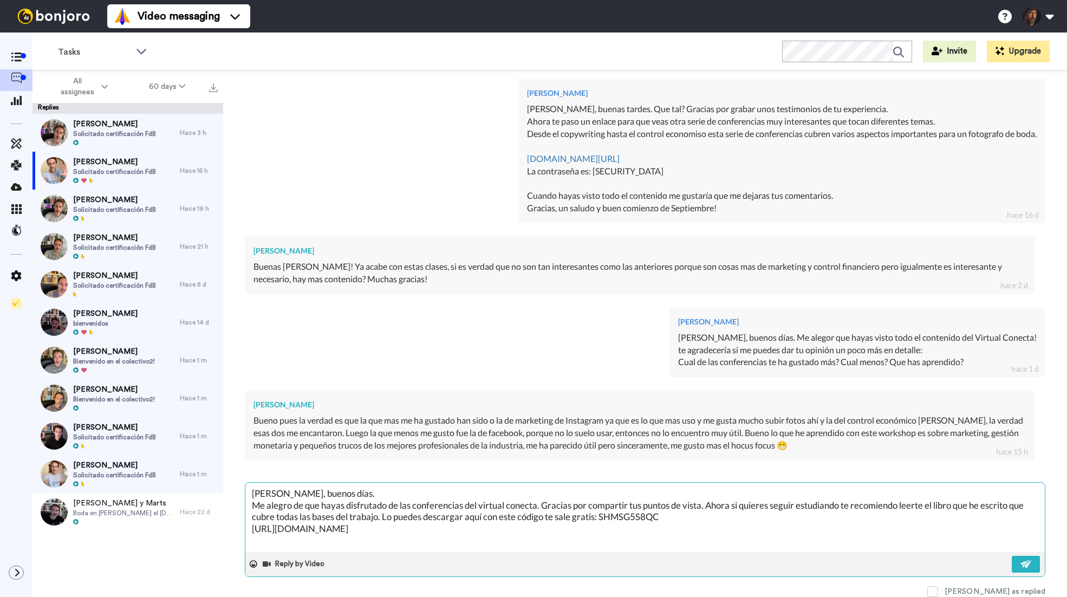
click at [528, 517] on textarea "Hola Lucas, buenos días. Me alegro de que hayas disfrutado de las conferencias …" at bounding box center [645, 517] width 800 height 69
drag, startPoint x: 596, startPoint y: 516, endPoint x: 546, endPoint y: 522, distance: 50.2
click at [546, 521] on textarea "Hola Lucas, buenos días. Me alegro de que hayas disfrutado de las conferencias …" at bounding box center [645, 517] width 800 height 69
click at [536, 515] on textarea "Hola Lucas, buenos días. Me alegro de que hayas disfrutado de las conferencias …" at bounding box center [645, 517] width 800 height 69
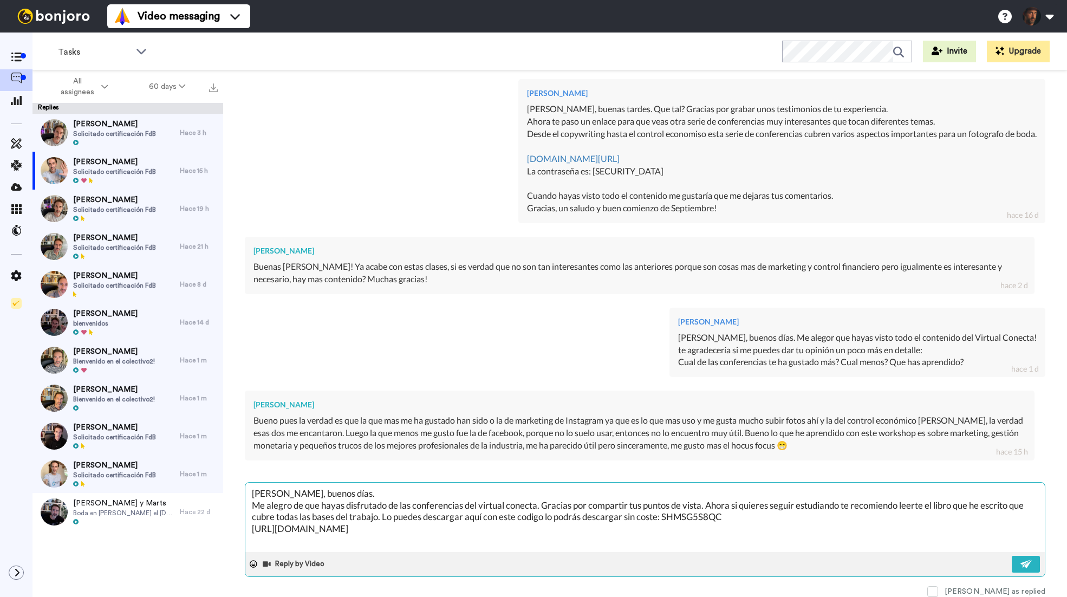
click at [738, 514] on textarea "Hola Lucas, buenos días. Me alegro de que hayas disfrutado de las conferencias …" at bounding box center [645, 517] width 800 height 69
click at [1034, 565] on button at bounding box center [1026, 564] width 28 height 17
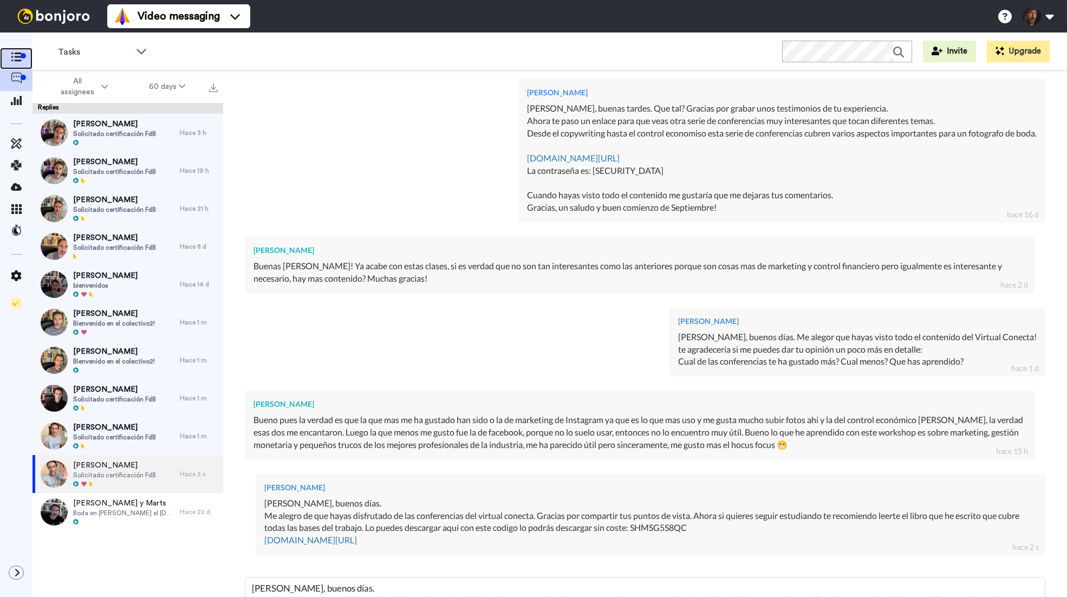
click at [10, 55] on span at bounding box center [16, 58] width 33 height 11
